Goal: Task Accomplishment & Management: Manage account settings

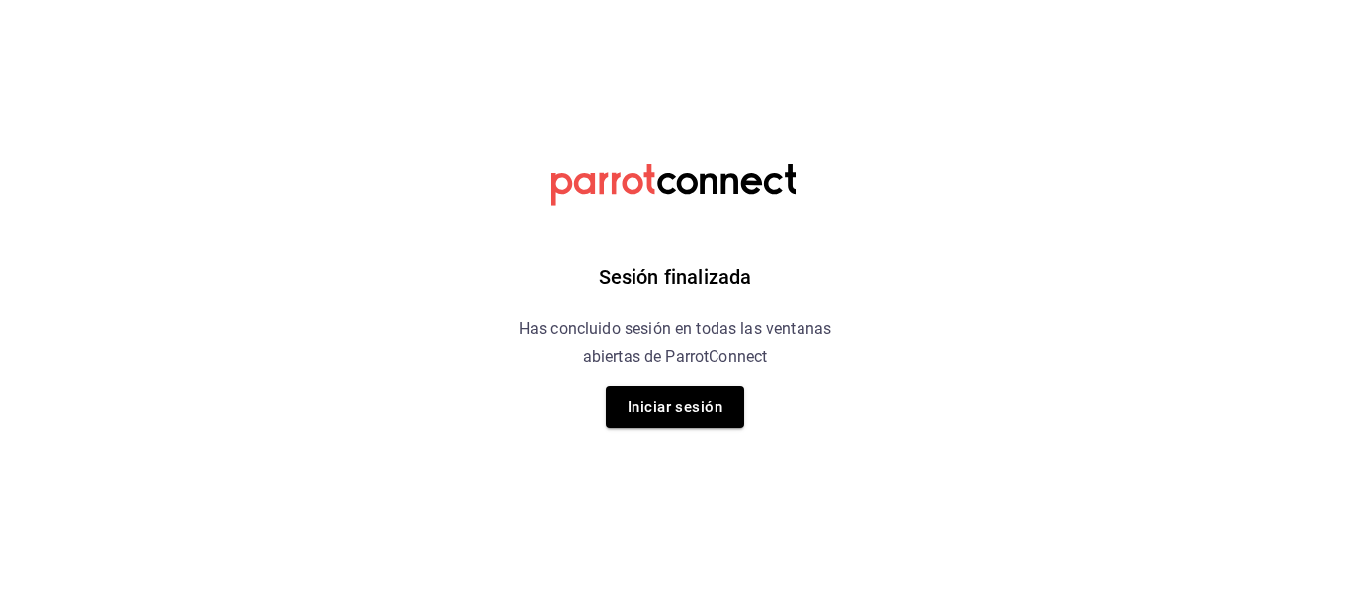
click at [1038, 0] on html "Sesión finalizada Has concluido sesión en todas las ventanas abiertas de Parrot…" at bounding box center [675, 0] width 1350 height 0
click at [1138, 0] on html "Sesión finalizada Has concluido sesión en todas las ventanas abiertas de Parrot…" at bounding box center [675, 0] width 1350 height 0
click at [680, 394] on button "Iniciar sesión" at bounding box center [675, 407] width 138 height 42
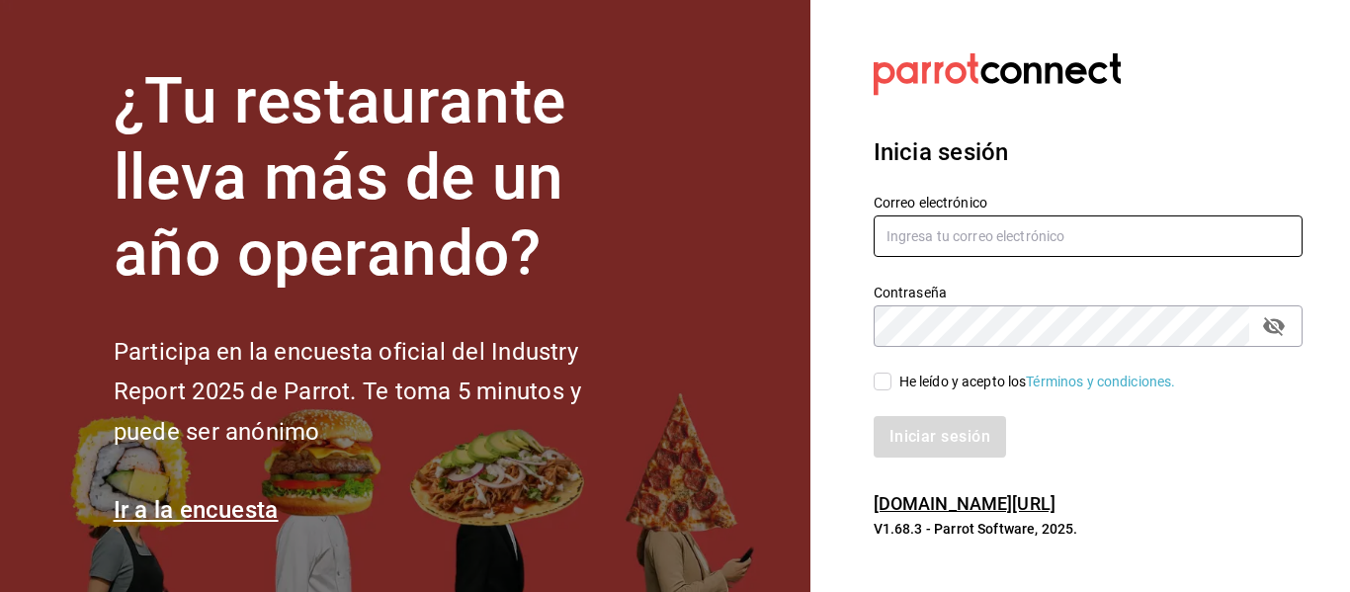
click at [1023, 229] on input "text" at bounding box center [1088, 236] width 429 height 42
type input "anagarzamartinez@gmail.com"
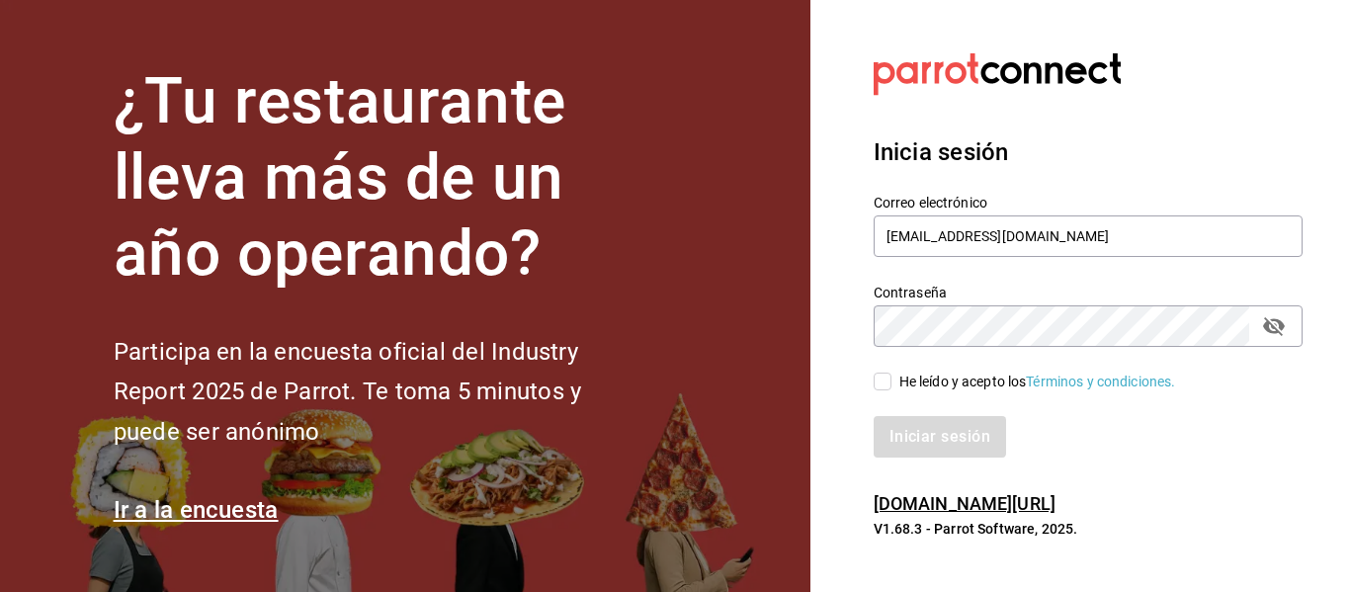
click at [1266, 319] on icon "passwordField" at bounding box center [1274, 326] width 22 height 19
click at [882, 386] on input "He leído y acepto los Términos y condiciones." at bounding box center [883, 382] width 18 height 18
checkbox input "true"
click at [969, 442] on button "Iniciar sesión" at bounding box center [941, 437] width 134 height 42
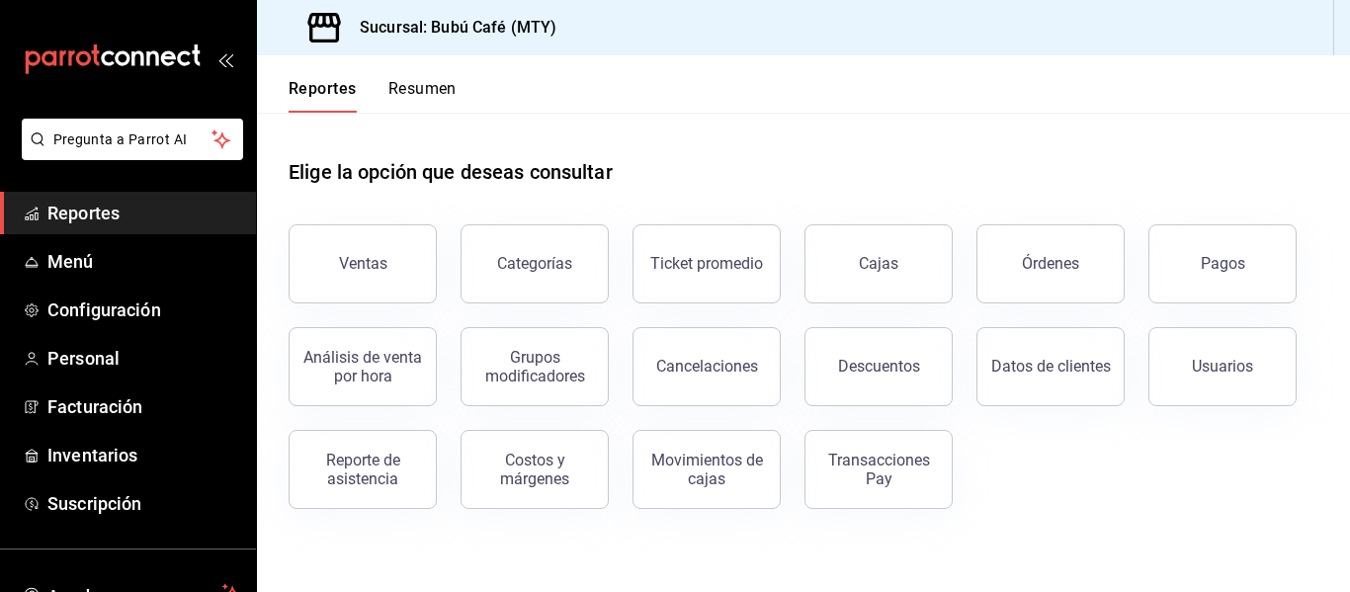
click at [110, 213] on span "Reportes" at bounding box center [143, 213] width 193 height 27
click at [62, 248] on span "Menú" at bounding box center [143, 261] width 193 height 27
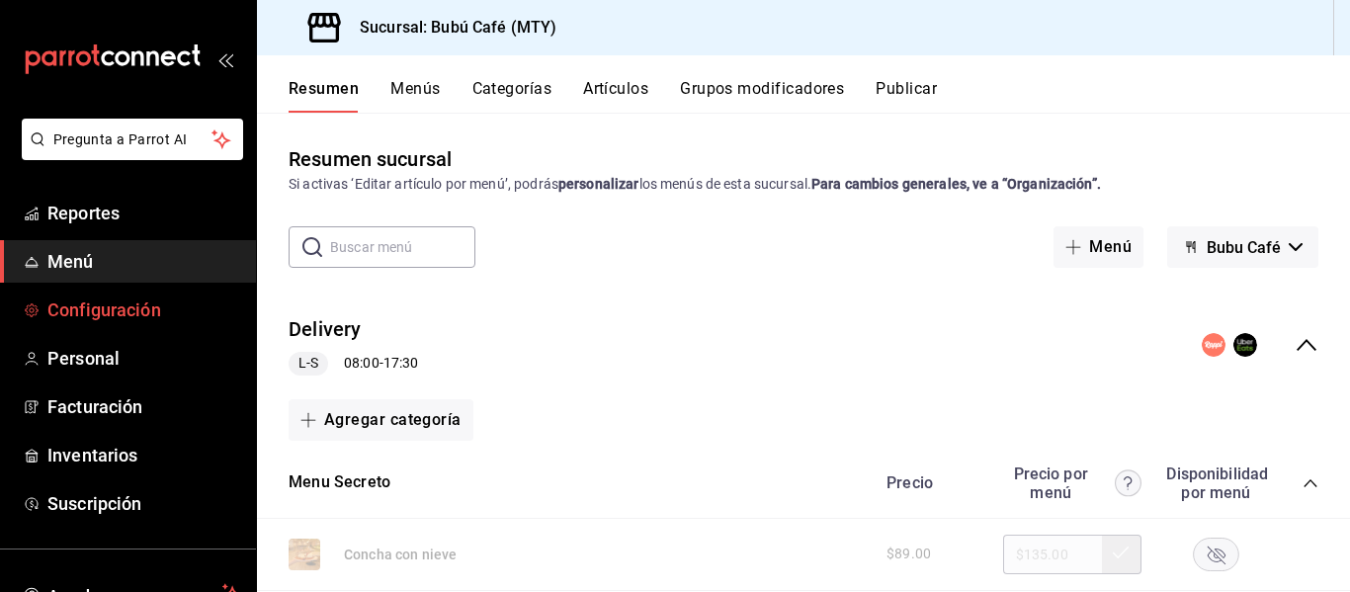
click at [72, 306] on span "Configuración" at bounding box center [143, 309] width 193 height 27
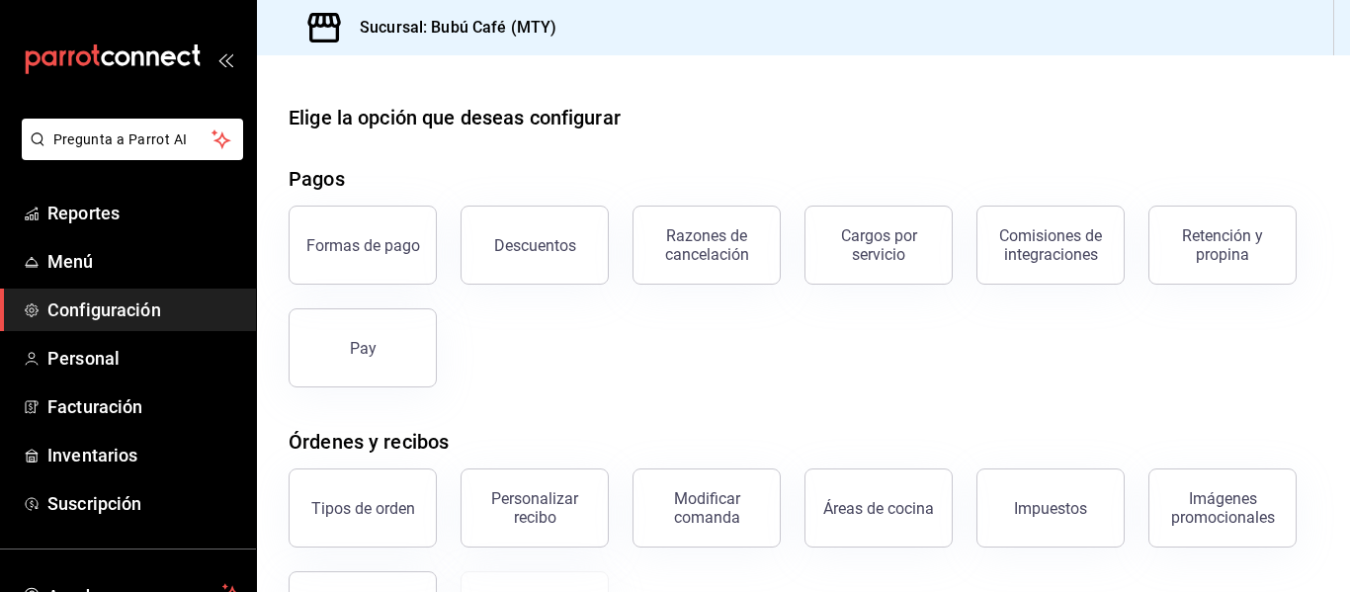
click at [917, 104] on div "Elige la opción que deseas configurar" at bounding box center [804, 118] width 1030 height 30
click at [76, 212] on span "Reportes" at bounding box center [143, 213] width 193 height 27
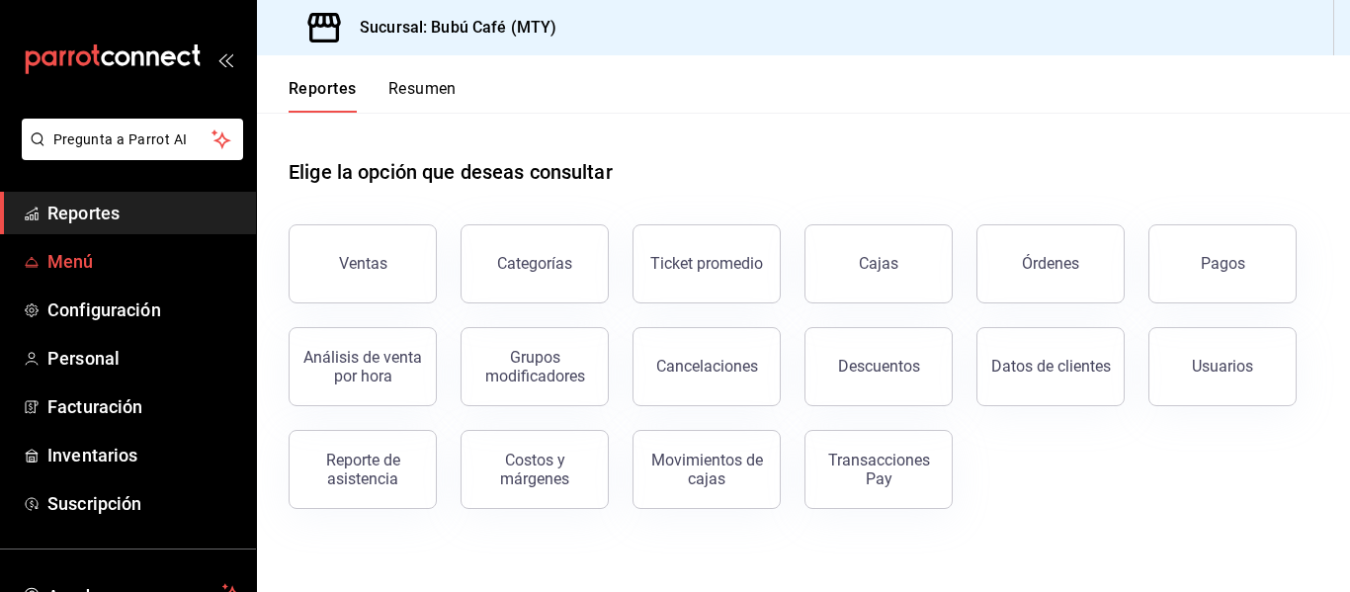
click at [87, 262] on span "Menú" at bounding box center [143, 261] width 193 height 27
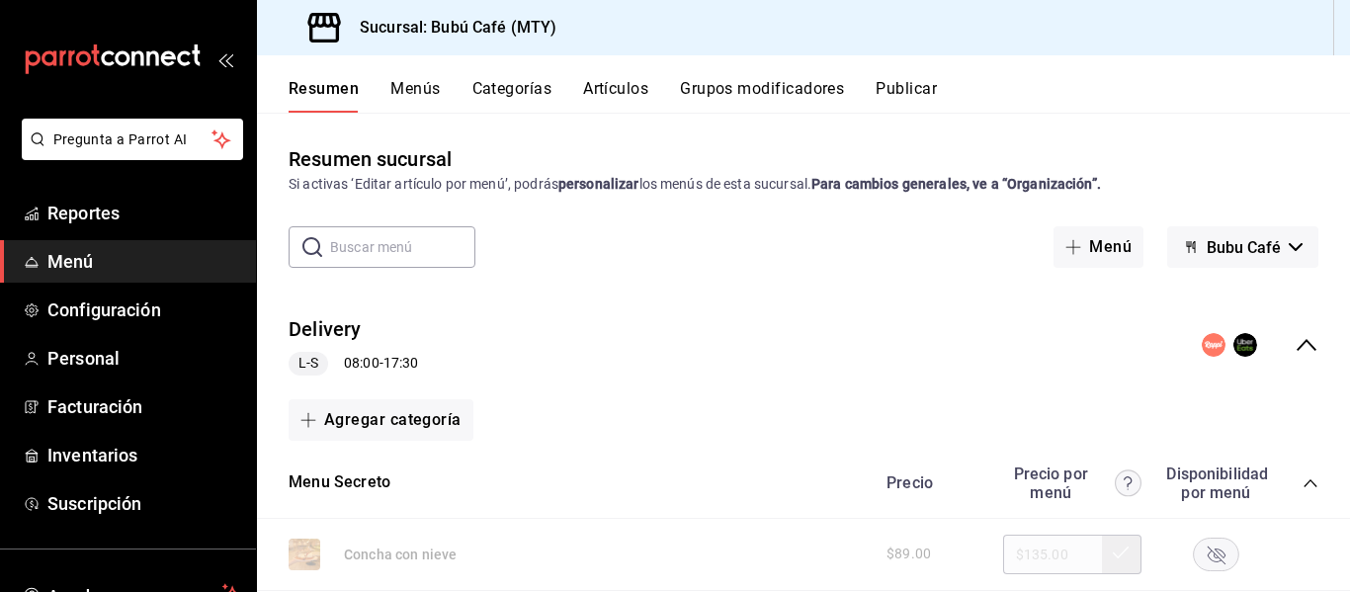
click at [1202, 343] on circle "collapse-menu-row" at bounding box center [1214, 345] width 24 height 24
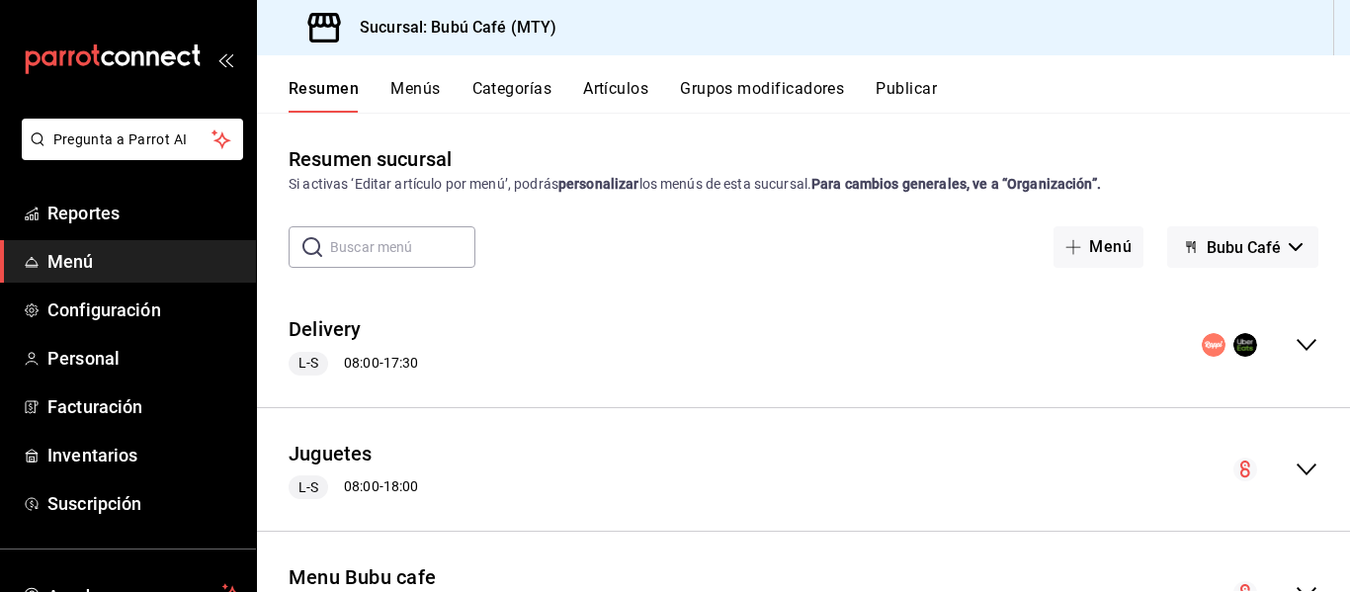
click at [1202, 343] on circle "collapse-menu-row" at bounding box center [1214, 345] width 24 height 24
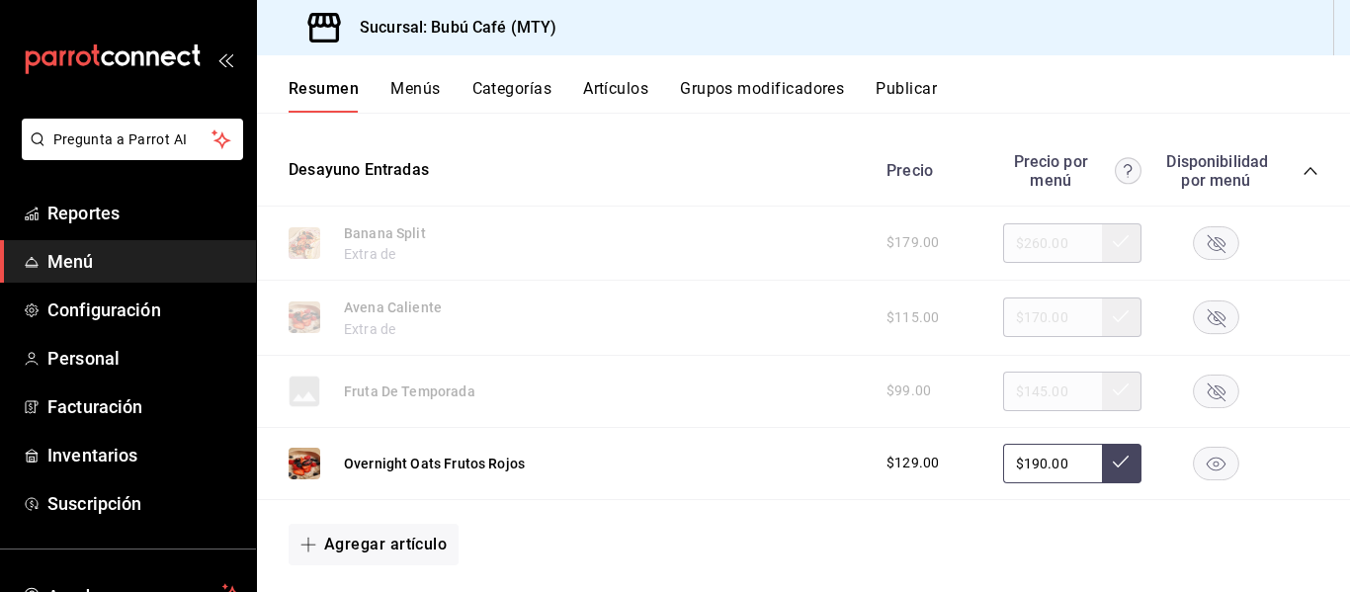
scroll to position [988, 0]
